Goal: Task Accomplishment & Management: Use online tool/utility

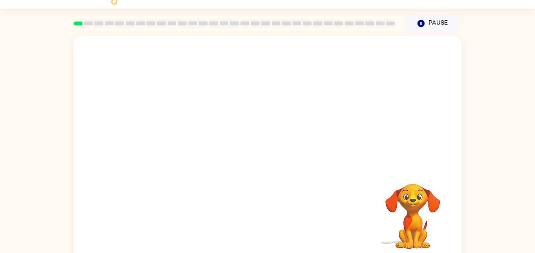
scroll to position [22, 0]
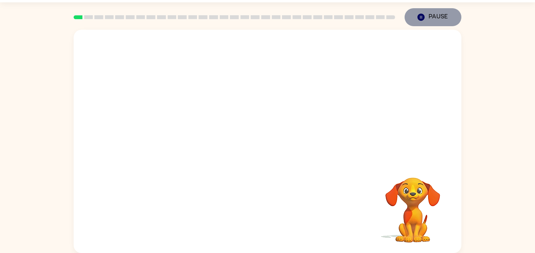
click at [422, 16] on icon "button" at bounding box center [421, 17] width 7 height 7
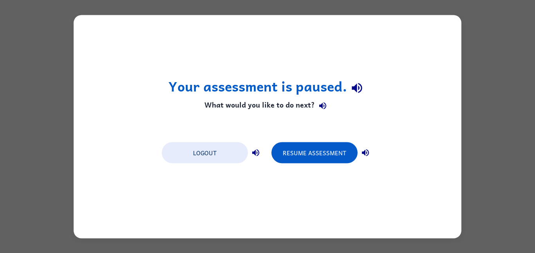
scroll to position [0, 0]
click at [291, 157] on button "Resume Assessment" at bounding box center [314, 152] width 86 height 21
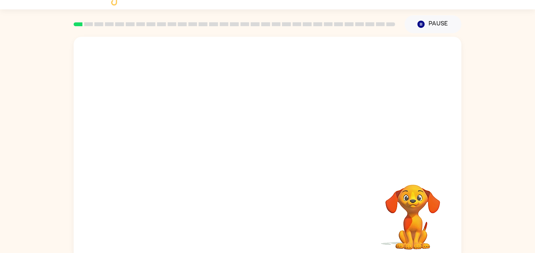
scroll to position [16, 0]
click at [414, 213] on video "Your browser must support playing .mp4 files to use Literably. Please try using…" at bounding box center [413, 211] width 78 height 78
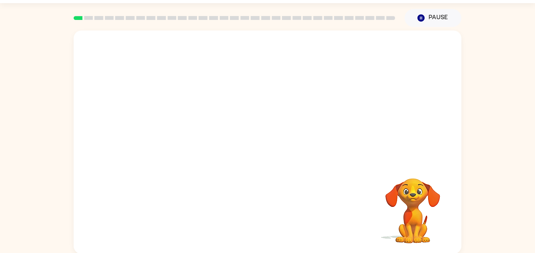
scroll to position [22, 0]
click at [243, 102] on video "Your browser must support playing .mp4 files to use Literably. Please try using…" at bounding box center [268, 96] width 388 height 132
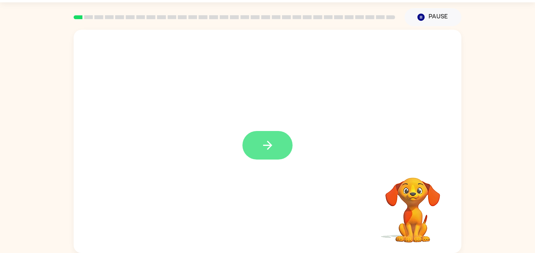
click at [264, 146] on icon "button" at bounding box center [268, 146] width 14 height 14
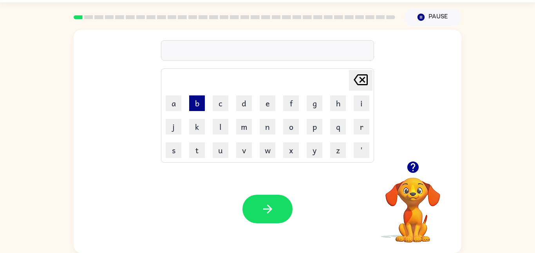
click at [197, 102] on button "b" at bounding box center [197, 104] width 16 height 16
click at [290, 130] on button "o" at bounding box center [291, 127] width 16 height 16
click at [360, 130] on button "r" at bounding box center [362, 127] width 16 height 16
click at [244, 105] on button "d" at bounding box center [244, 104] width 16 height 16
click at [267, 106] on button "e" at bounding box center [268, 104] width 16 height 16
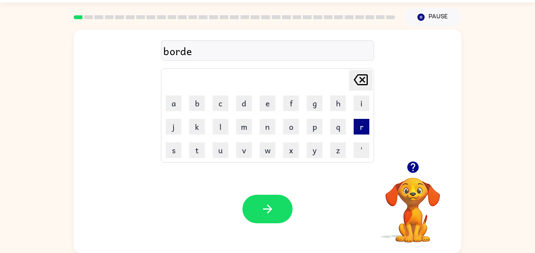
click at [358, 131] on button "r" at bounding box center [362, 127] width 16 height 16
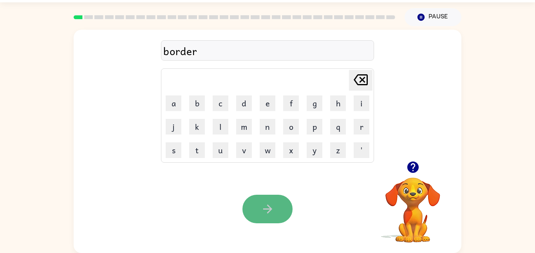
click at [274, 207] on button "button" at bounding box center [267, 209] width 50 height 29
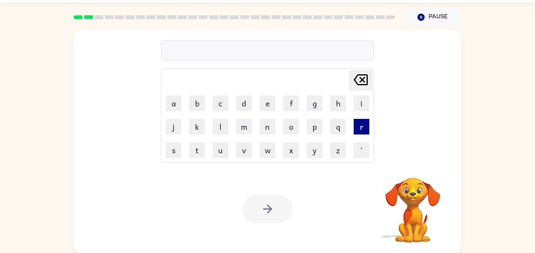
click at [362, 130] on button "r" at bounding box center [362, 127] width 16 height 16
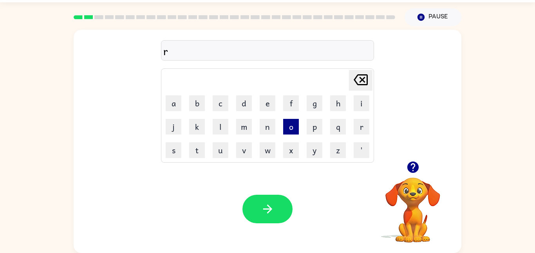
click at [292, 129] on button "o" at bounding box center [291, 127] width 16 height 16
click at [220, 154] on button "u" at bounding box center [221, 151] width 16 height 16
click at [262, 126] on button "n" at bounding box center [268, 127] width 16 height 16
click at [240, 105] on button "d" at bounding box center [244, 104] width 16 height 16
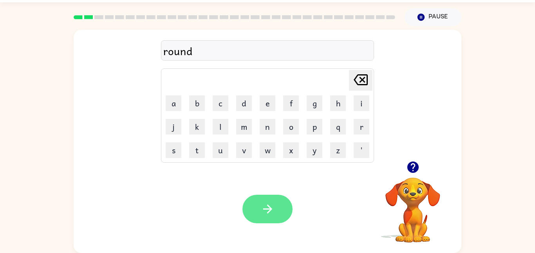
click at [268, 207] on icon "button" at bounding box center [268, 210] width 14 height 14
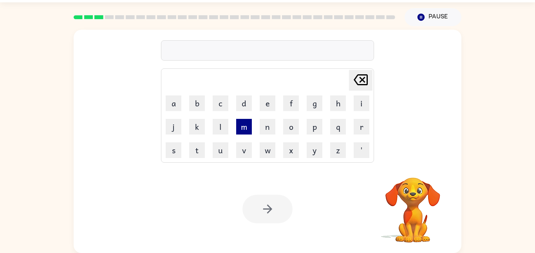
click at [241, 126] on button "m" at bounding box center [244, 127] width 16 height 16
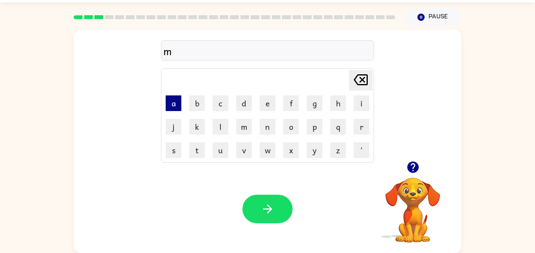
click at [177, 103] on button "a" at bounding box center [174, 104] width 16 height 16
click at [359, 104] on button "i" at bounding box center [362, 104] width 16 height 16
click at [218, 104] on button "c" at bounding box center [221, 104] width 16 height 16
click at [337, 110] on button "h" at bounding box center [338, 104] width 16 height 16
click at [363, 106] on button "i" at bounding box center [362, 104] width 16 height 16
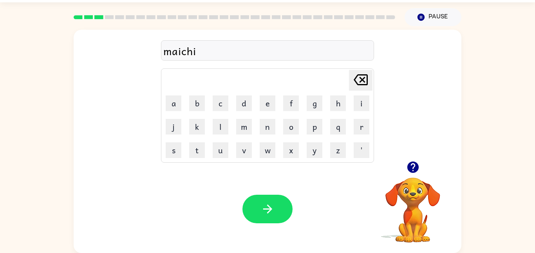
click at [416, 191] on video "Your browser must support playing .mp4 files to use Literably. Please try using…" at bounding box center [413, 205] width 78 height 78
click at [413, 171] on icon "button" at bounding box center [413, 168] width 14 height 14
click at [414, 194] on video "Your browser must support playing .mp4 files to use Literably. Please try using…" at bounding box center [413, 205] width 78 height 78
click at [414, 195] on video "Your browser must support playing .mp4 files to use Literably. Please try using…" at bounding box center [413, 205] width 78 height 78
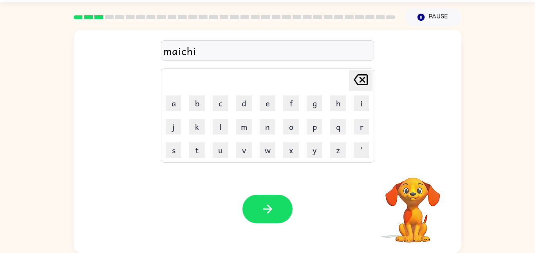
click at [414, 195] on video "Your browser must support playing .mp4 files to use Literably. Please try using…" at bounding box center [413, 205] width 78 height 78
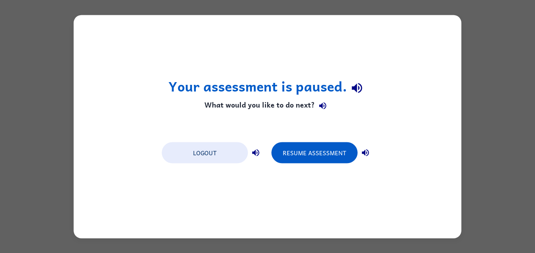
scroll to position [0, 0]
click at [293, 147] on button "Resume Assessment" at bounding box center [314, 152] width 86 height 21
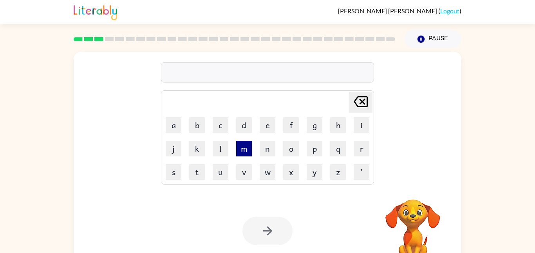
click at [239, 151] on button "m" at bounding box center [244, 149] width 16 height 16
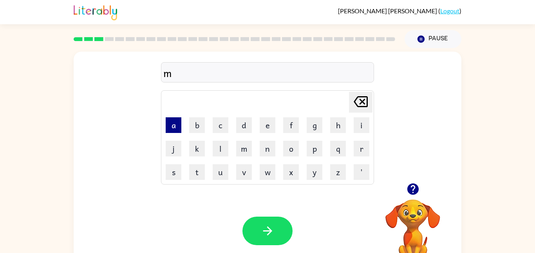
click at [171, 126] on button "a" at bounding box center [174, 126] width 16 height 16
click at [217, 126] on button "c" at bounding box center [221, 126] width 16 height 16
click at [335, 129] on button "h" at bounding box center [338, 126] width 16 height 16
type button "h"
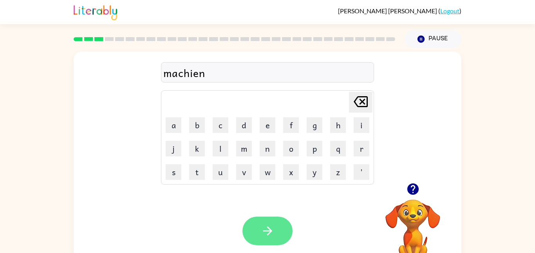
click at [254, 224] on button "button" at bounding box center [267, 231] width 50 height 29
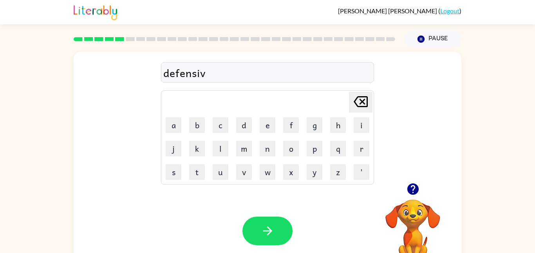
scroll to position [22, 0]
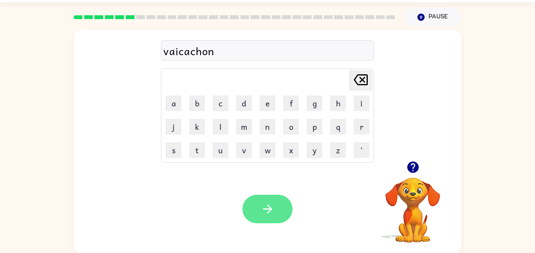
click at [282, 208] on button "button" at bounding box center [267, 209] width 50 height 29
click at [261, 208] on icon "button" at bounding box center [268, 210] width 14 height 14
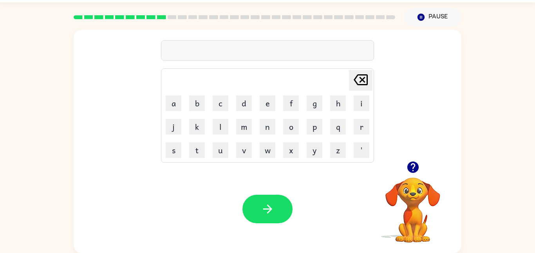
click at [412, 169] on icon "button" at bounding box center [412, 167] width 11 height 11
click at [412, 169] on video "Your browser must support playing .mp4 files to use Literably. Please try using…" at bounding box center [413, 205] width 78 height 78
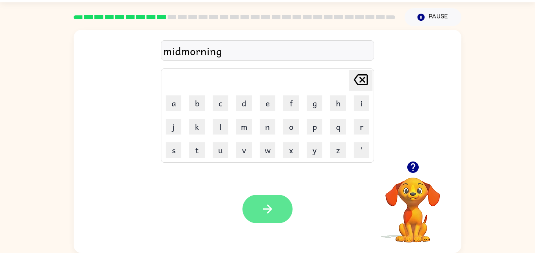
click at [267, 219] on button "button" at bounding box center [267, 209] width 50 height 29
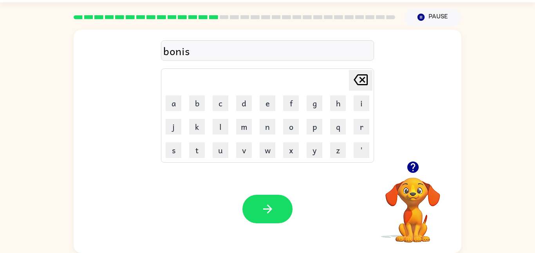
click at [176, 49] on div "bonis" at bounding box center [267, 51] width 208 height 16
click at [267, 204] on icon "button" at bounding box center [268, 210] width 14 height 14
click at [411, 170] on icon "button" at bounding box center [412, 167] width 11 height 11
click at [400, 194] on video "Your browser must support playing .mp4 files to use Literably. Please try using…" at bounding box center [413, 205] width 78 height 78
click at [413, 166] on icon "button" at bounding box center [412, 167] width 11 height 11
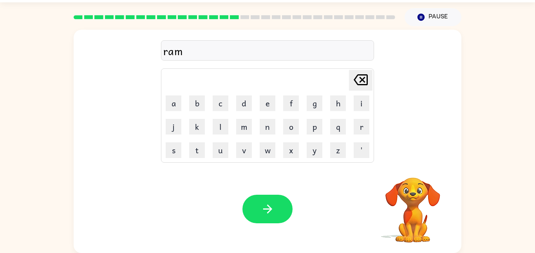
click at [413, 166] on video "Your browser must support playing .mp4 files to use Literably. Please try using…" at bounding box center [413, 205] width 78 height 78
click at [275, 209] on button "button" at bounding box center [267, 209] width 50 height 29
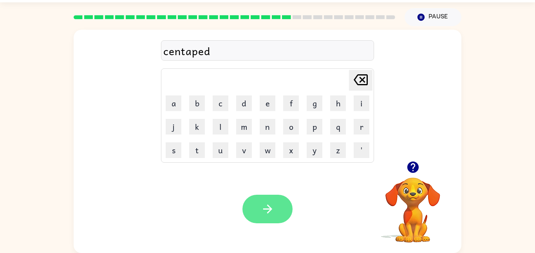
click at [254, 206] on button "button" at bounding box center [267, 209] width 50 height 29
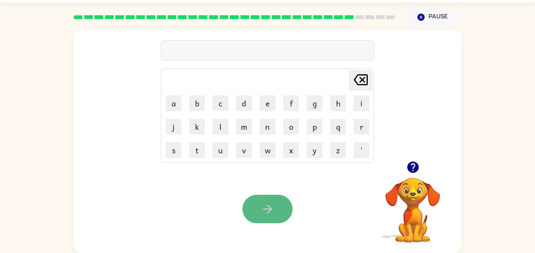
click at [258, 207] on button "button" at bounding box center [267, 209] width 50 height 29
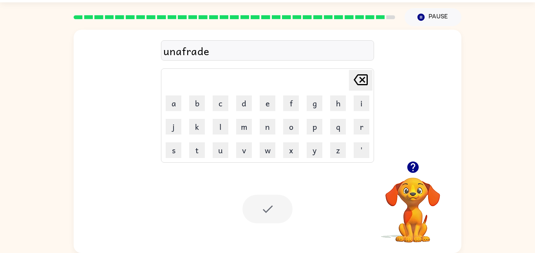
scroll to position [8, 0]
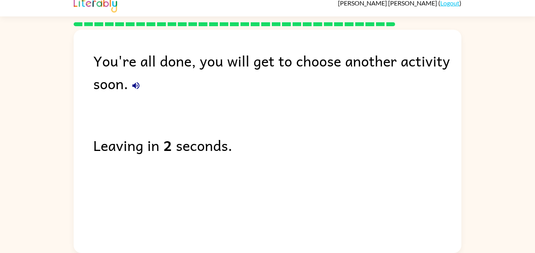
click at [136, 87] on icon "button" at bounding box center [135, 85] width 9 height 9
